Goal: Information Seeking & Learning: Learn about a topic

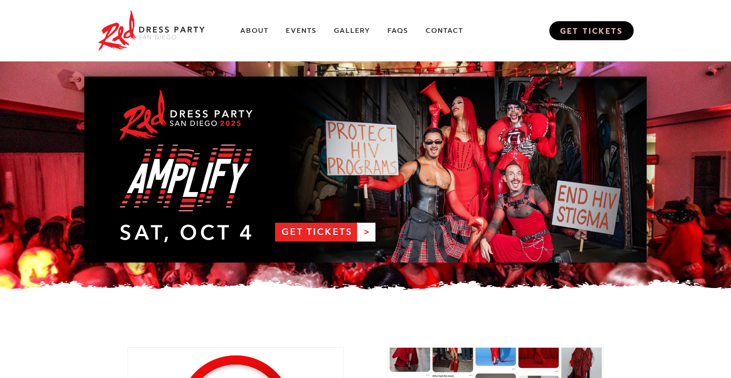
click at [575, 37] on link "GET TICKETS" at bounding box center [591, 30] width 84 height 19
click at [623, 27] on link "GET TICKETS" at bounding box center [591, 30] width 84 height 19
click at [347, 29] on link "Gallery" at bounding box center [352, 30] width 36 height 9
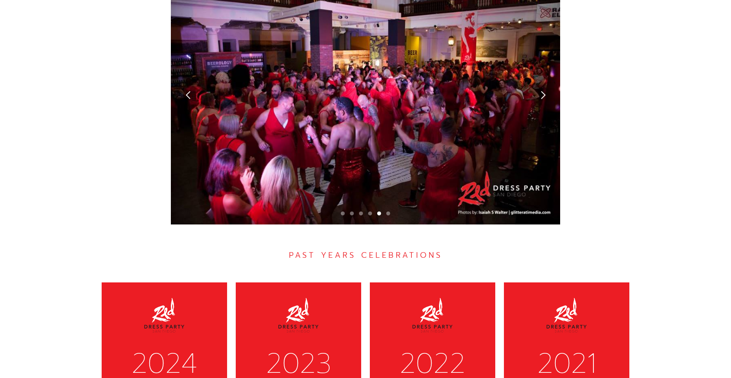
scroll to position [2656, 0]
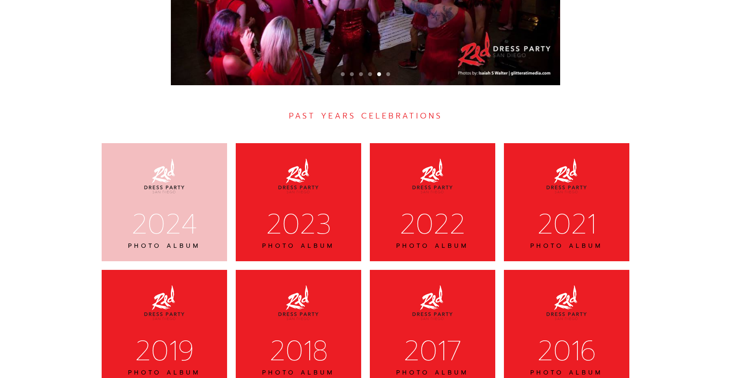
click at [200, 206] on div "2024" at bounding box center [164, 224] width 103 height 36
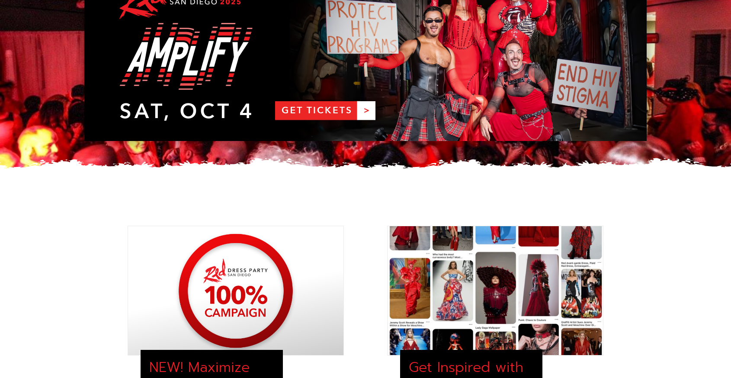
scroll to position [0, 0]
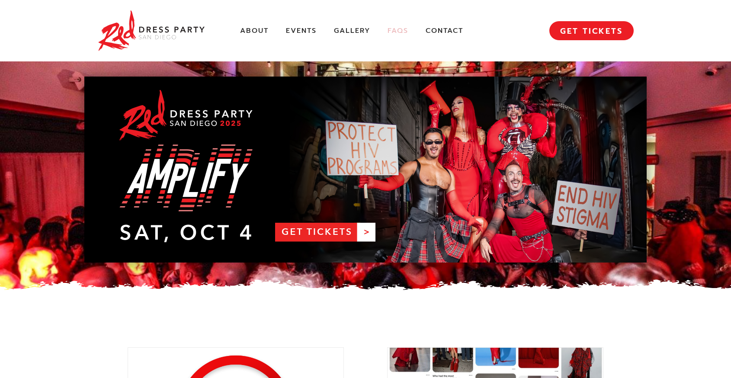
click at [403, 28] on link "FAQs" at bounding box center [398, 30] width 21 height 9
